Goal: Information Seeking & Learning: Find specific fact

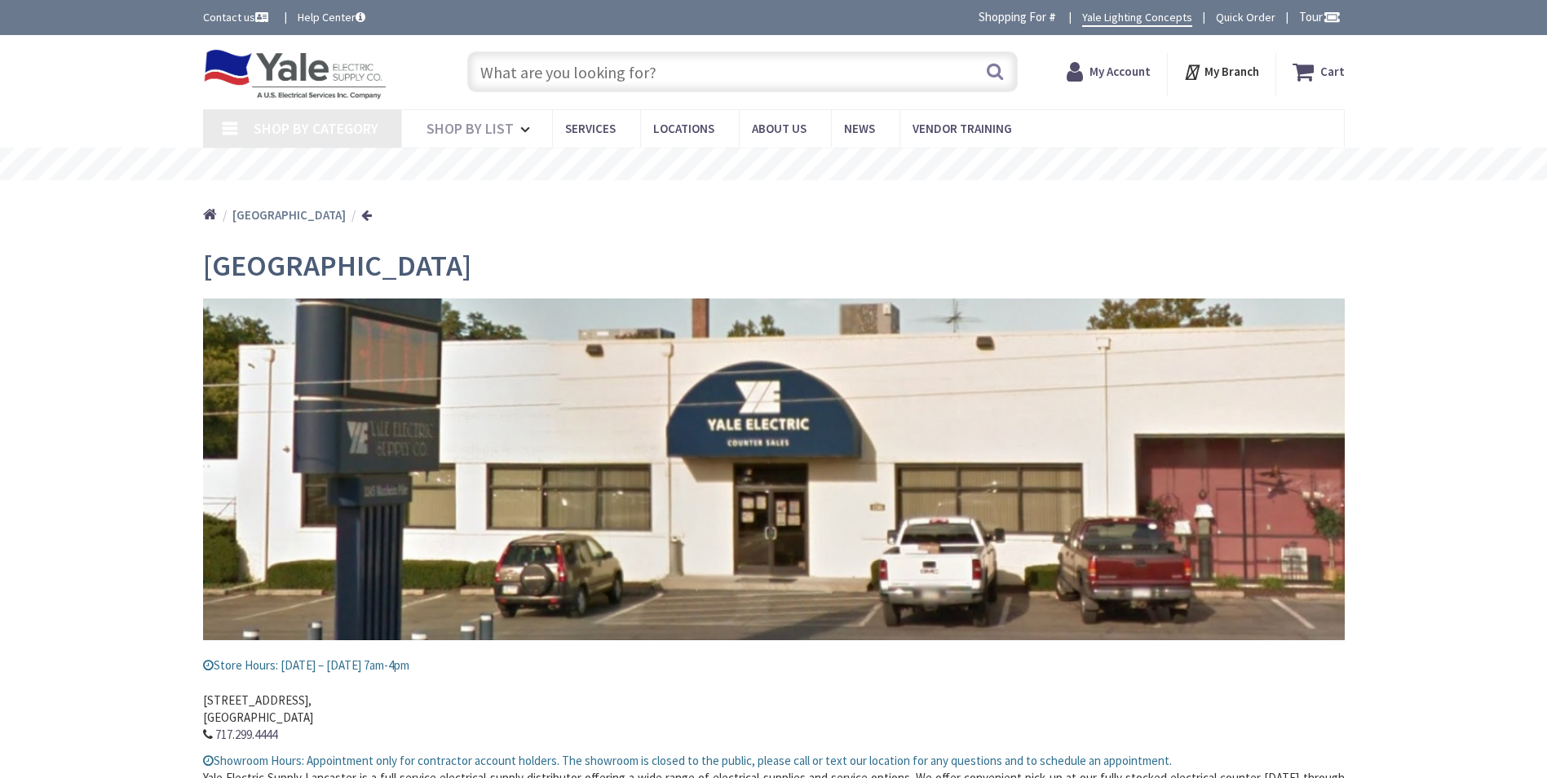
type input "[STREET_ADDRESS]"
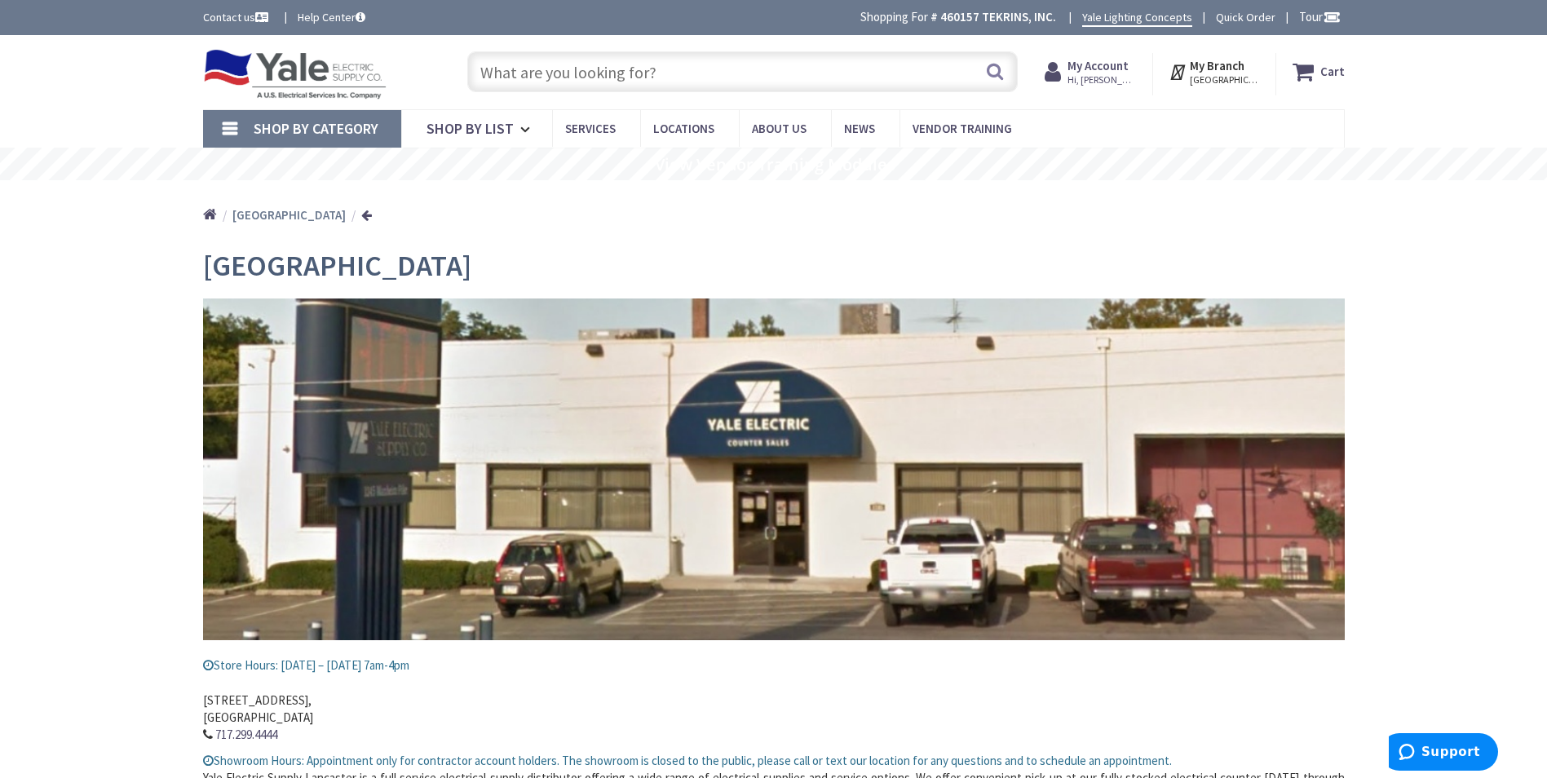
click at [727, 83] on input "text" at bounding box center [742, 71] width 550 height 41
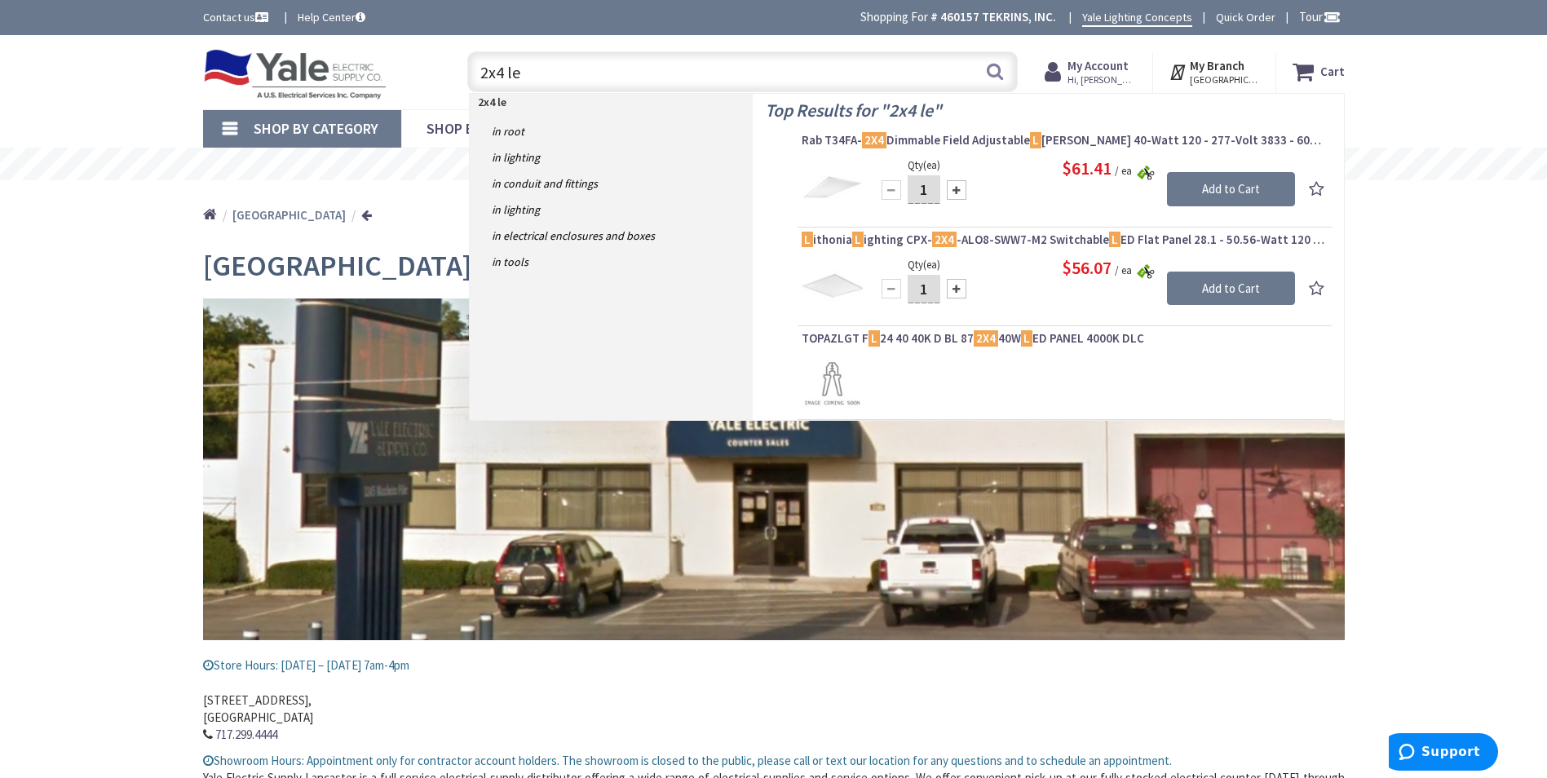
type input "2x4 led"
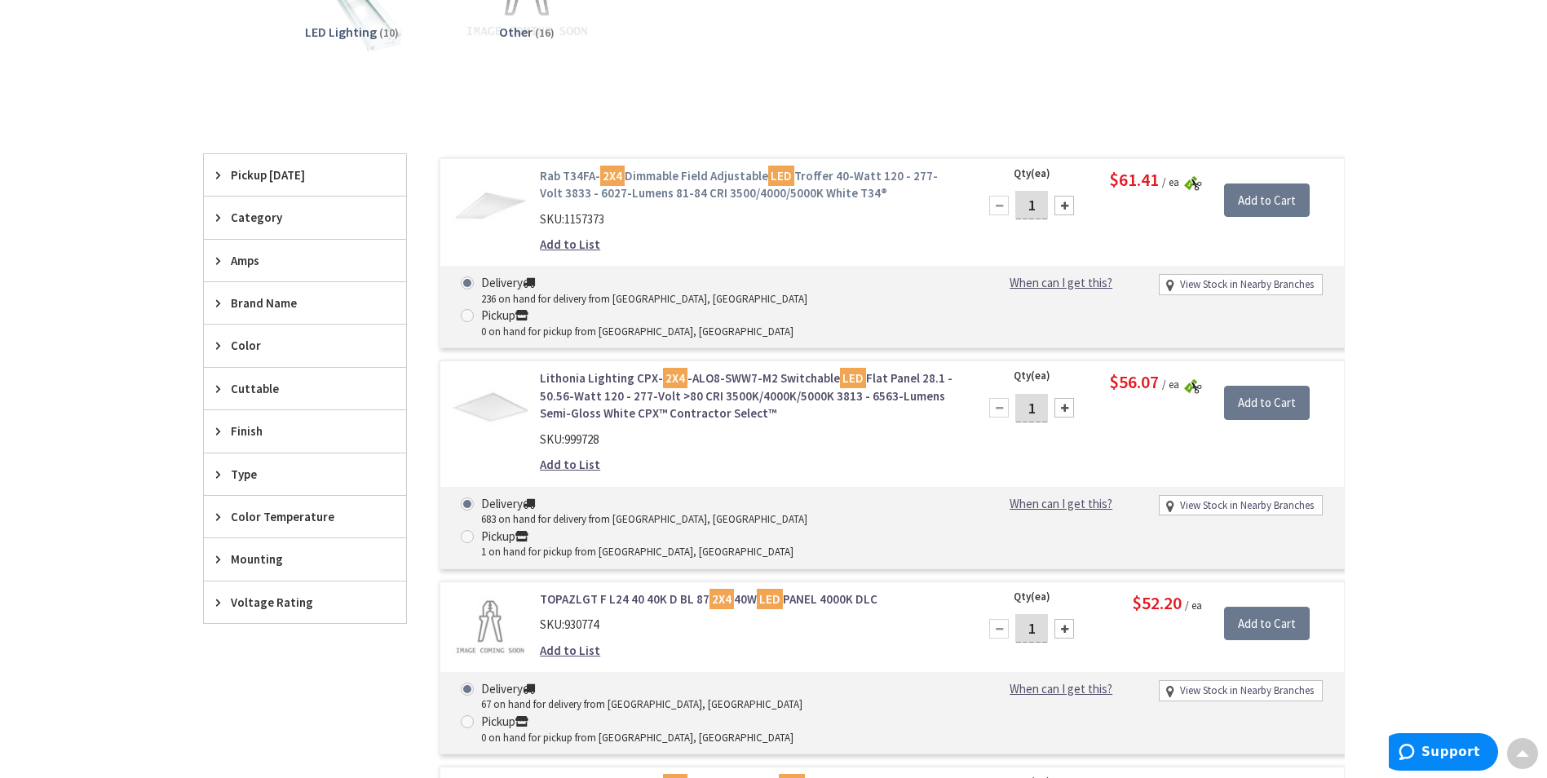
scroll to position [408, 0]
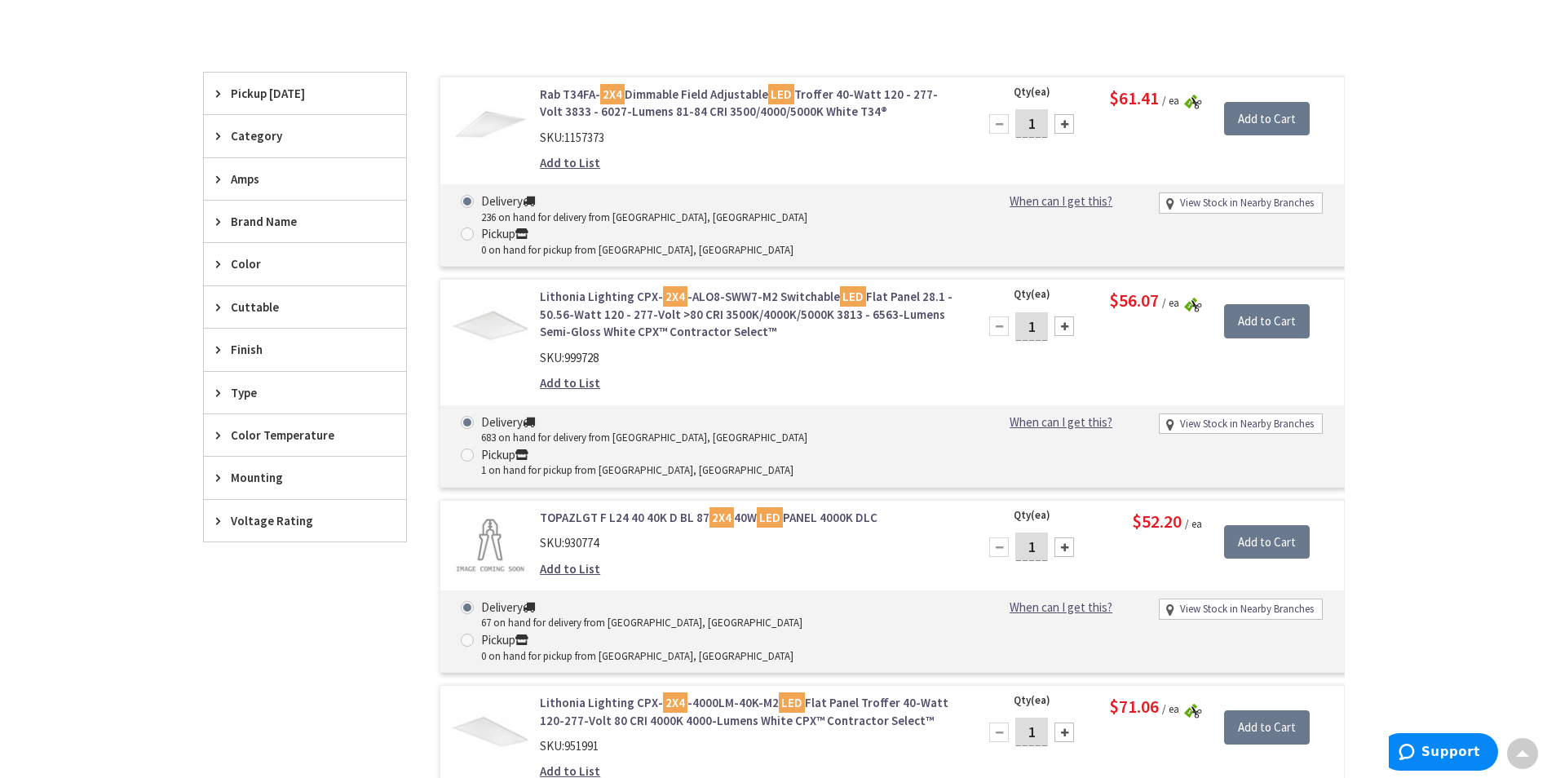
click at [656, 509] on link "TOPAZLGT F L24 40 40K D BL 87 2X4 40W LED PANEL 4000K DLC" at bounding box center [747, 517] width 415 height 17
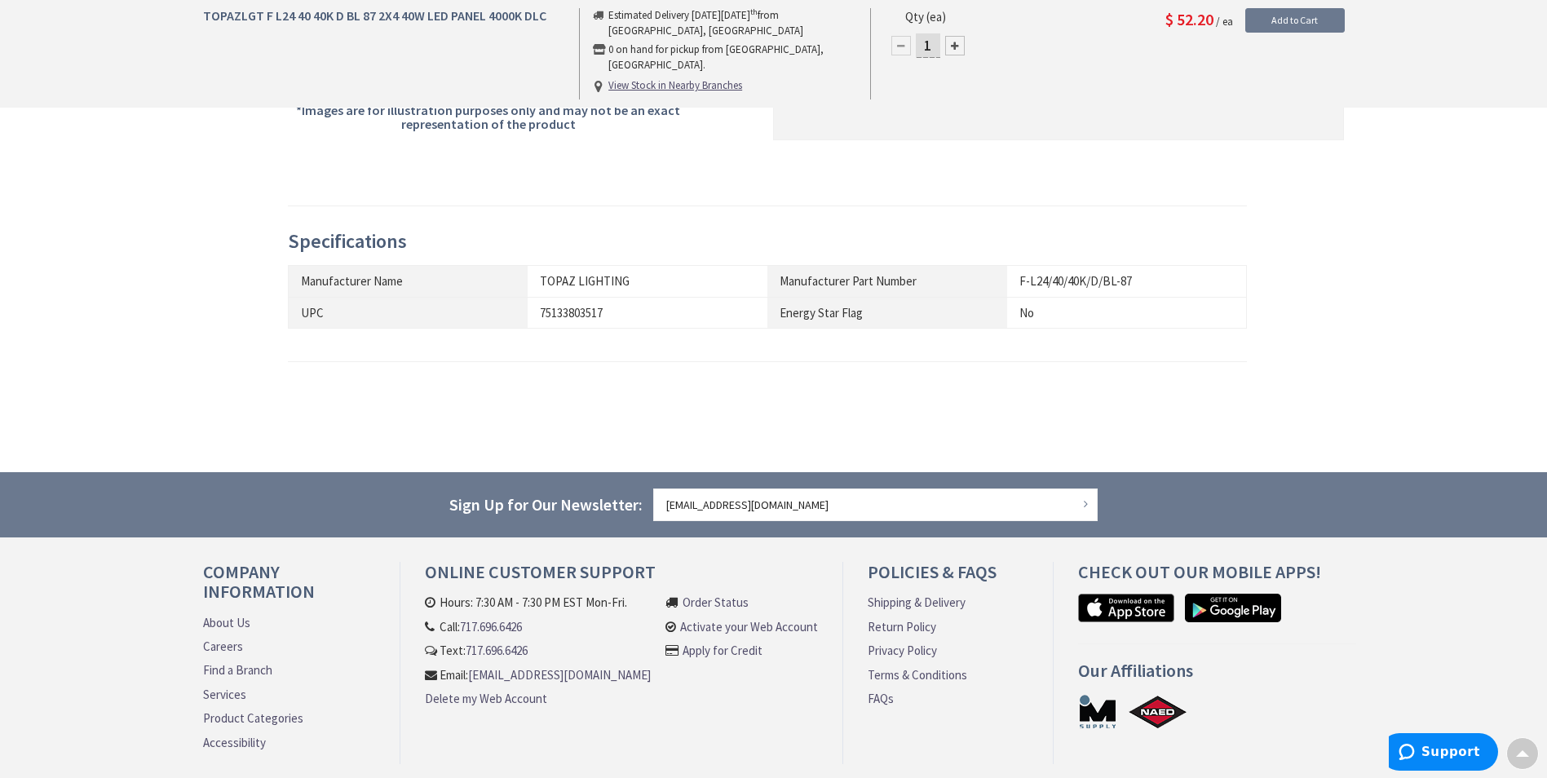
scroll to position [572, 0]
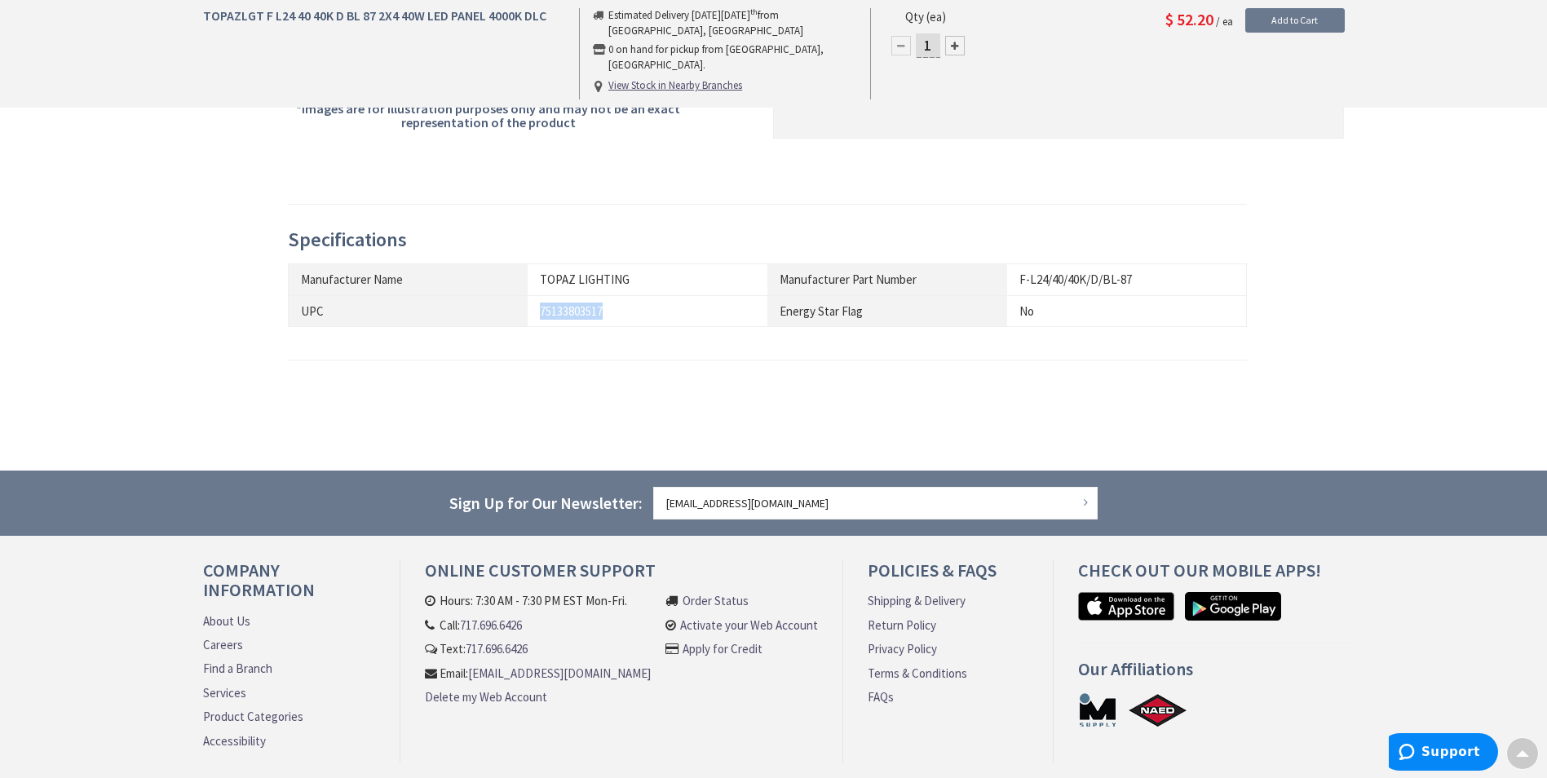
drag, startPoint x: 621, startPoint y: 316, endPoint x: 537, endPoint y: 321, distance: 84.1
click at [537, 321] on td "75133803517" at bounding box center [648, 310] width 240 height 31
drag, startPoint x: 537, startPoint y: 321, endPoint x: 548, endPoint y: 311, distance: 15.0
copy div "75133803517"
